Goal: Information Seeking & Learning: Compare options

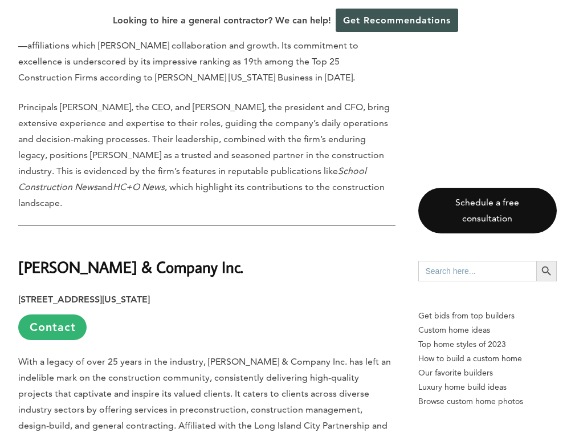
scroll to position [920, 0]
click at [51, 314] on link "Contact" at bounding box center [52, 327] width 68 height 26
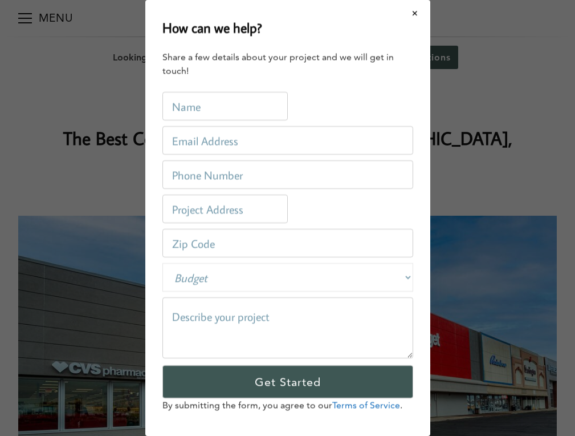
scroll to position [0, 0]
click at [414, 13] on button "Close modal" at bounding box center [415, 13] width 30 height 24
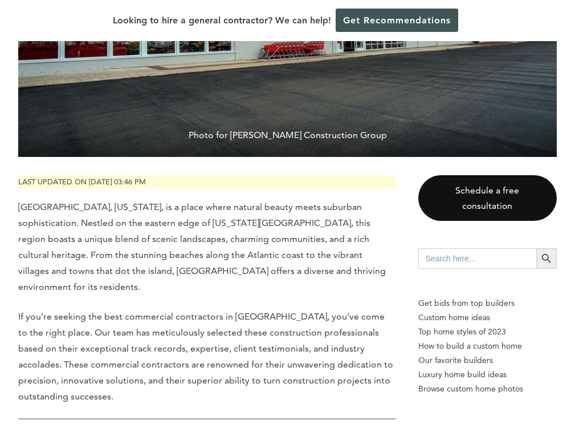
scroll to position [535, 0]
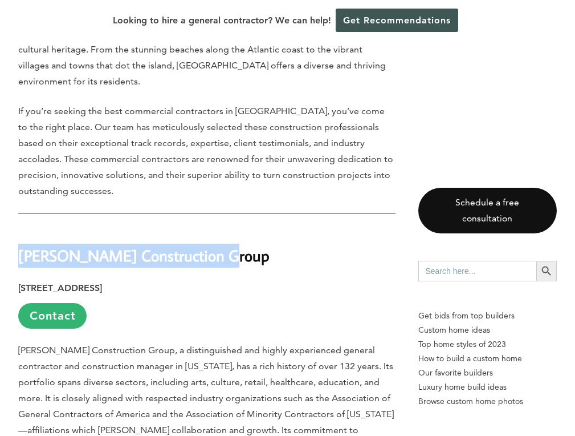
drag, startPoint x: 224, startPoint y: 214, endPoint x: 7, endPoint y: 214, distance: 216.7
copy strong "[PERSON_NAME] Construction Group"
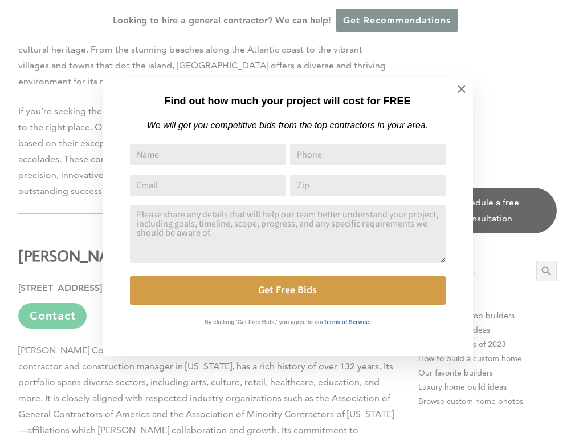
click at [55, 160] on div "Find out how much your project will cost for FREE We will get you competitive b…" at bounding box center [287, 218] width 575 height 436
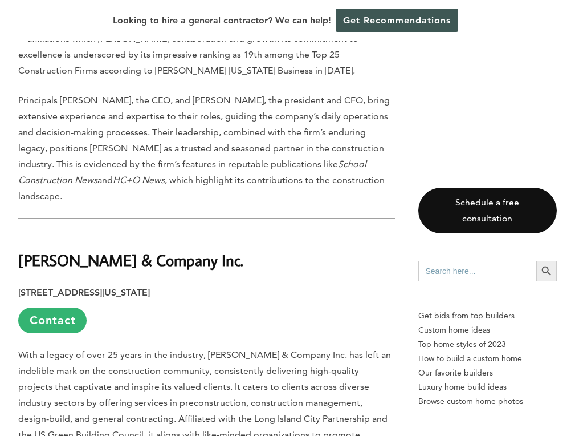
scroll to position [955, 0]
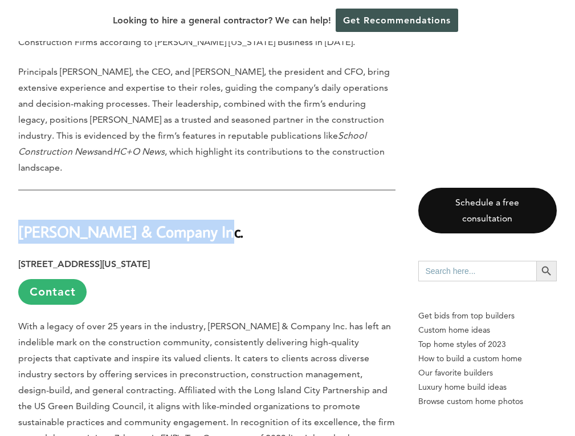
drag, startPoint x: 194, startPoint y: 172, endPoint x: 10, endPoint y: 172, distance: 184.8
copy strong "[PERSON_NAME] & Company Inc."
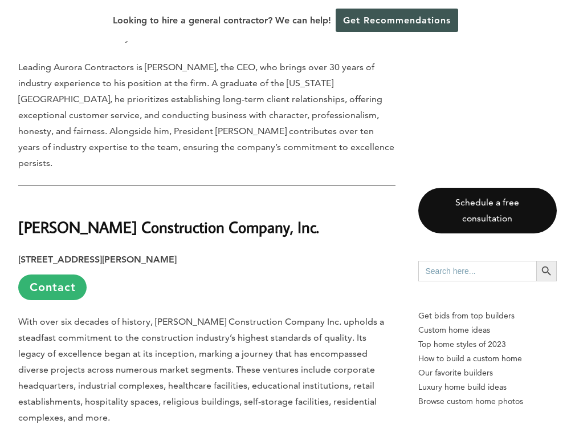
scroll to position [2148, 0]
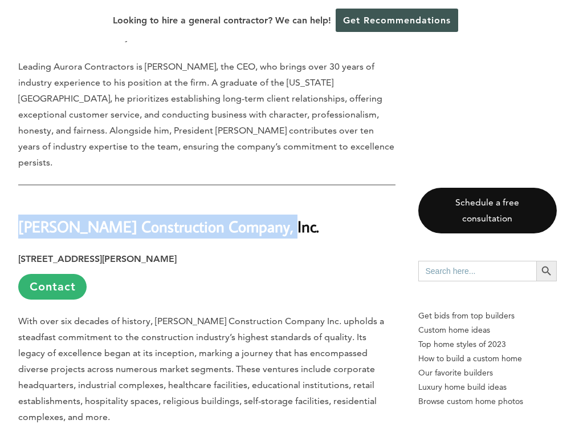
drag, startPoint x: 261, startPoint y: 141, endPoint x: 6, endPoint y: 137, distance: 255.5
click at [6, 137] on div "Last updated on [DATE] 03:46 pm [GEOGRAPHIC_DATA], [US_STATE], is a place where…" at bounding box center [287, 312] width 575 height 3946
copy strong "[PERSON_NAME] Construction Company, Inc."
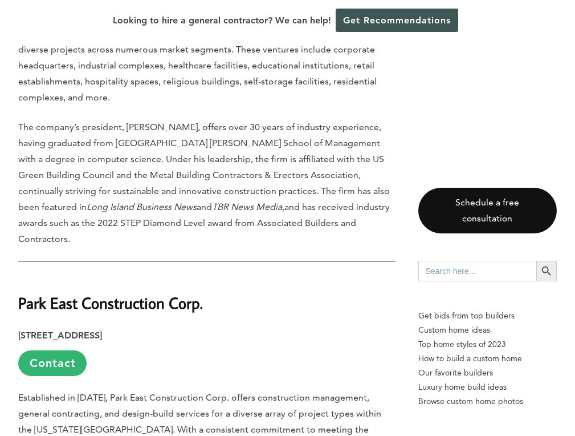
scroll to position [2470, 0]
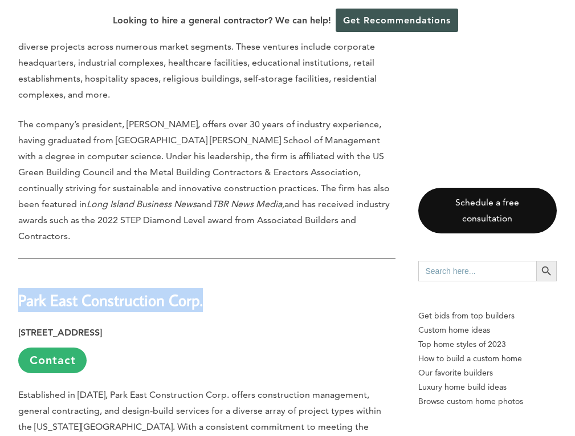
drag, startPoint x: 209, startPoint y: 192, endPoint x: -13, endPoint y: 187, distance: 221.9
copy strong "Park East Construction Corp."
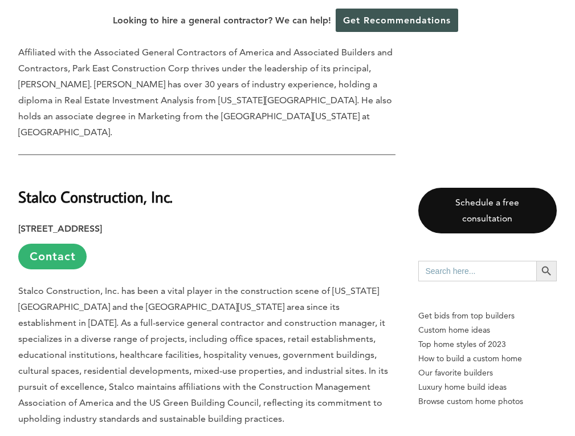
scroll to position [2956, 0]
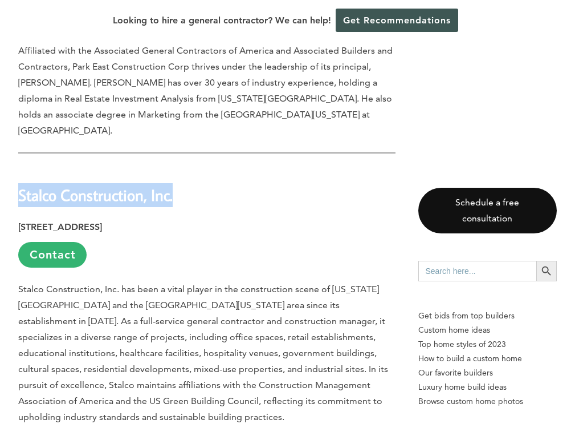
drag, startPoint x: 181, startPoint y: 75, endPoint x: 15, endPoint y: 75, distance: 166.5
copy strong "Stalco Construction, Inc."
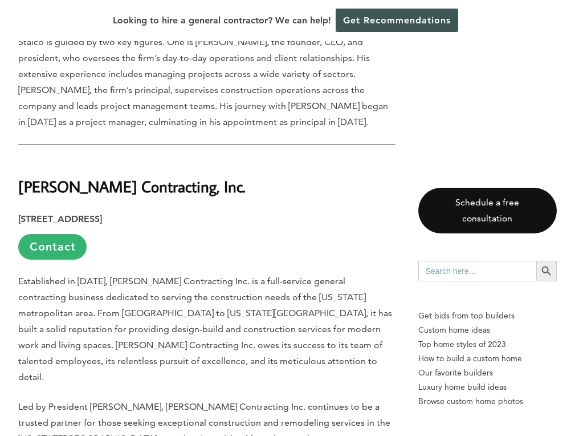
scroll to position [3361, 0]
click at [67, 233] on link "Contact" at bounding box center [52, 246] width 68 height 26
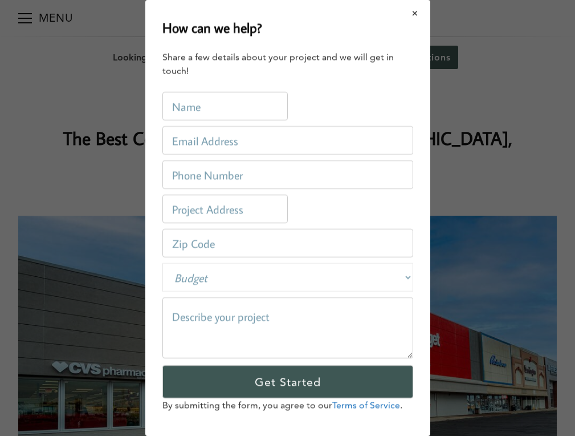
click at [416, 12] on button "Close modal" at bounding box center [415, 13] width 30 height 24
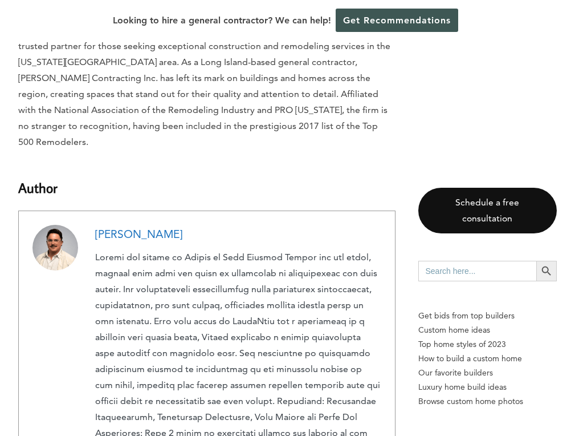
scroll to position [3737, 0]
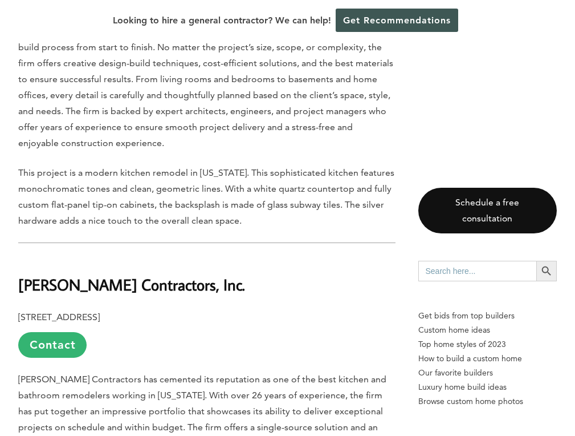
scroll to position [2073, 0]
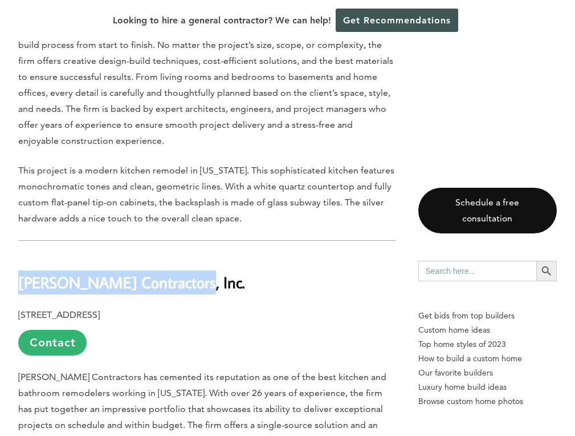
drag, startPoint x: 178, startPoint y: 229, endPoint x: 17, endPoint y: 230, distance: 160.8
copy b "Purewal Contractors, Inc."
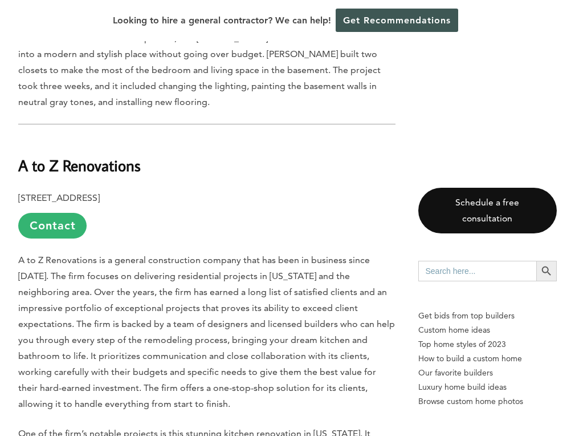
scroll to position [2587, 0]
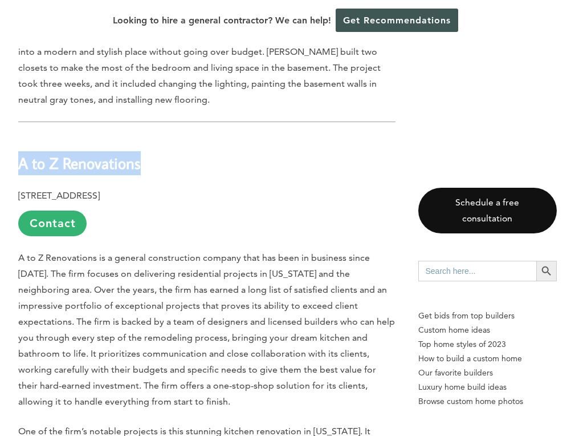
drag, startPoint x: 149, startPoint y: 103, endPoint x: 16, endPoint y: 108, distance: 133.6
click at [16, 108] on div "Last updated on March 10th, 2025 at 04:10 pm Many people come to Queens, New Yo…" at bounding box center [287, 217] width 575 height 4604
copy b "A to Z Renovations"
click at [63, 210] on link "Contact" at bounding box center [52, 223] width 68 height 26
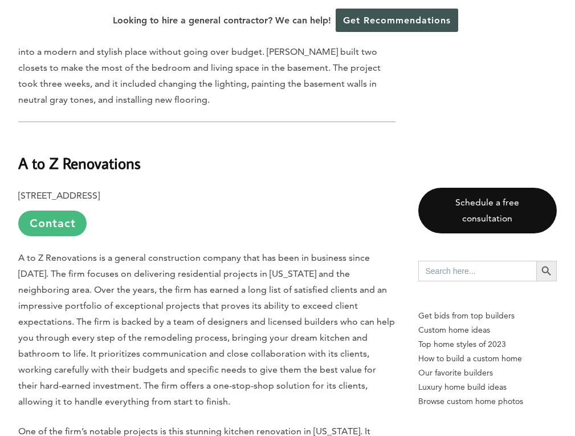
scroll to position [0, 0]
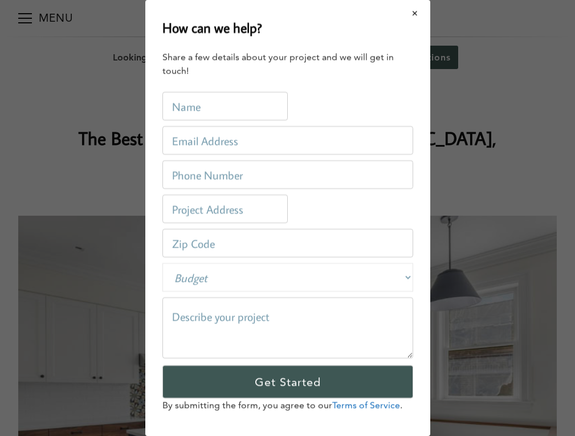
click at [417, 10] on button "Close modal" at bounding box center [415, 13] width 30 height 24
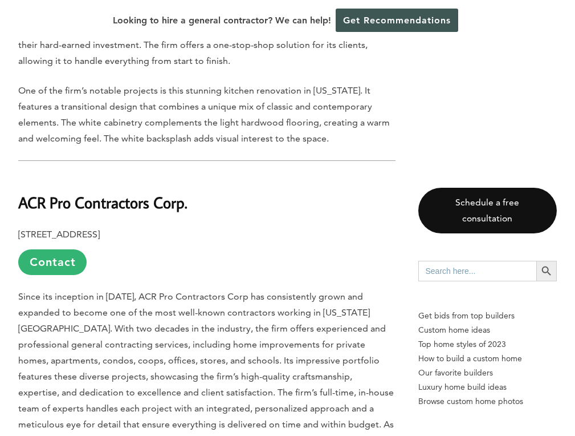
scroll to position [2940, 0]
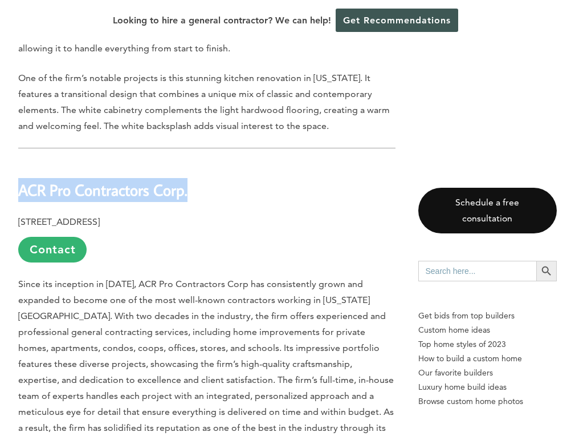
drag, startPoint x: 198, startPoint y: 129, endPoint x: 21, endPoint y: 124, distance: 177.5
click at [21, 162] on h2 "ACR Pro Contractors Corp." at bounding box center [207, 181] width 378 height 39
copy b "ACR Pro Contractors Corp."
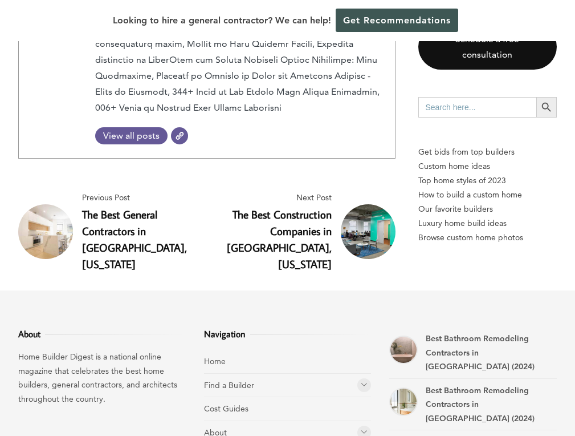
scroll to position [4733, 0]
